Goal: Communication & Community: Answer question/provide support

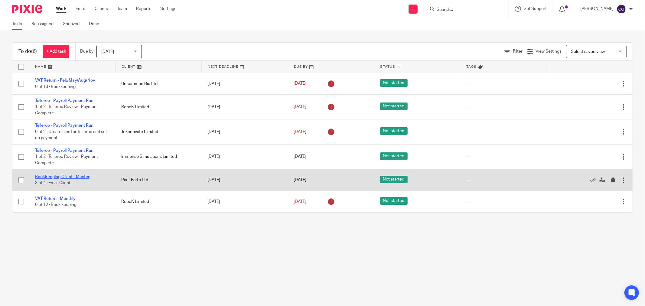
click at [44, 179] on link "Bookkeeping Client - Master" at bounding box center [62, 177] width 54 height 4
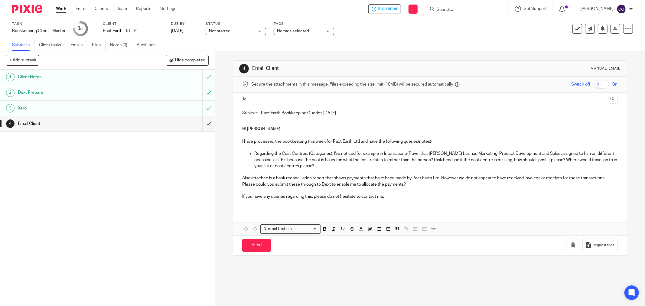
click at [269, 101] on input "text" at bounding box center [430, 99] width 353 height 7
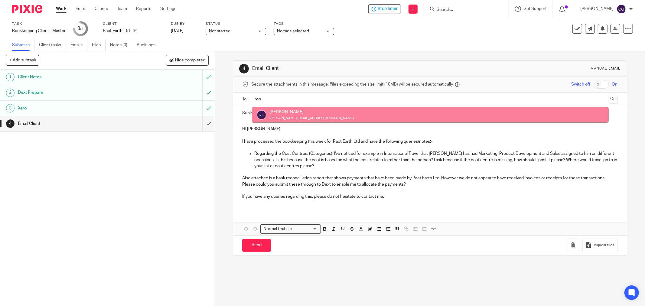
type input "rob"
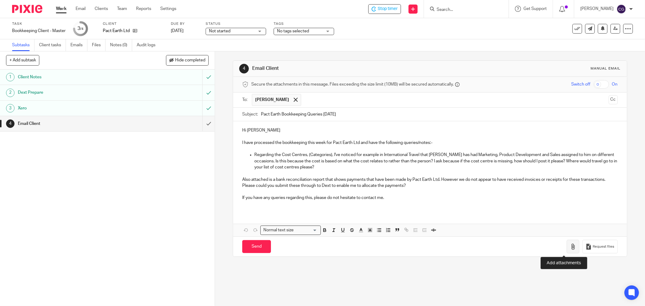
click at [570, 249] on icon "button" at bounding box center [573, 247] width 6 height 6
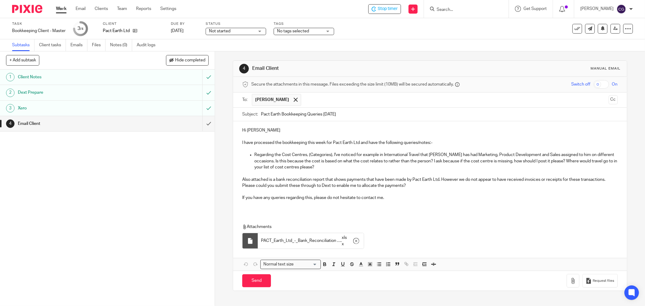
click at [407, 200] on p "If you have any queries regarding this, please do not hesitate to contact me." at bounding box center [430, 198] width 376 height 6
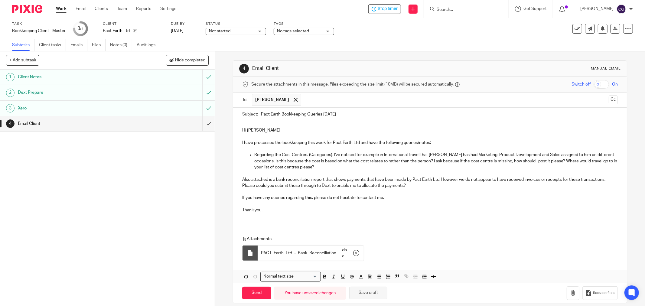
click at [368, 295] on button "Save draft" at bounding box center [369, 293] width 38 height 13
click at [250, 297] on input "Send" at bounding box center [256, 293] width 29 height 13
type input "Sent"
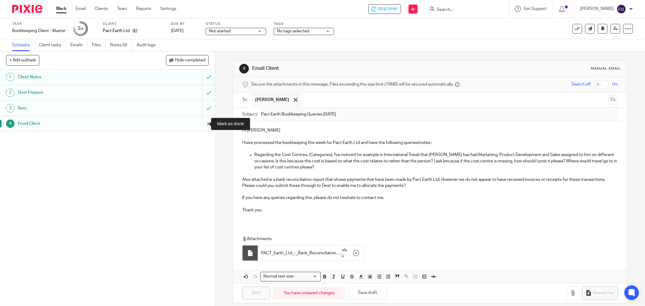
click at [200, 125] on input "submit" at bounding box center [107, 123] width 215 height 15
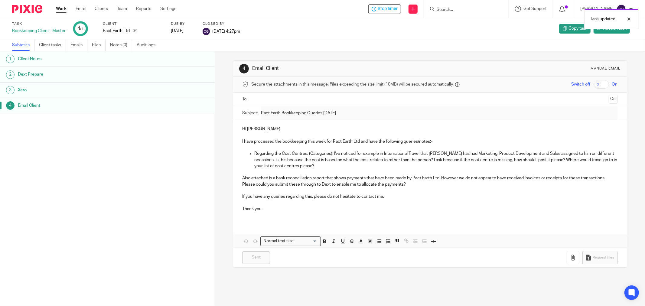
click at [390, 11] on div "Task updated." at bounding box center [481, 17] width 317 height 23
click at [389, 5] on div "Stop timer" at bounding box center [385, 9] width 33 height 10
click at [57, 8] on link "Work" at bounding box center [61, 9] width 11 height 6
